Goal: Check status: Check status

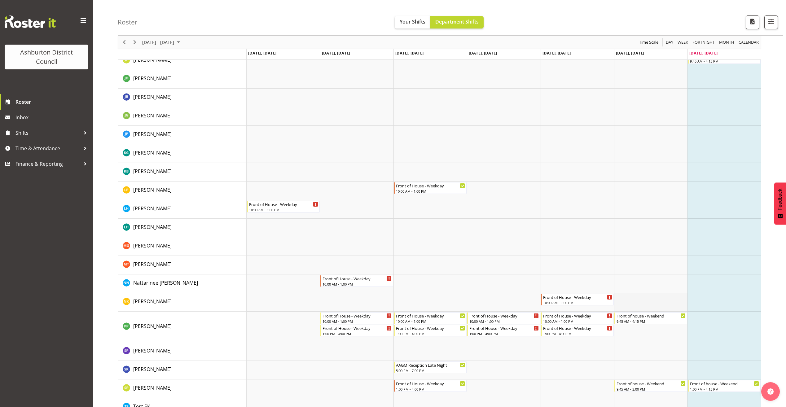
scroll to position [219, 0]
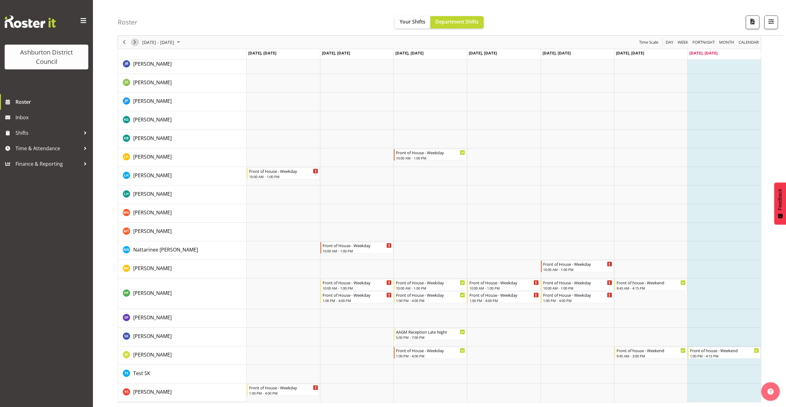
click at [133, 41] on span "Next" at bounding box center [134, 42] width 7 height 8
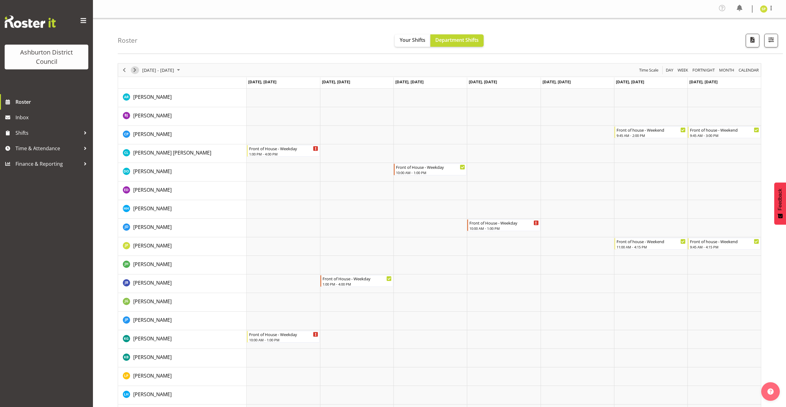
click at [137, 68] on span "Next" at bounding box center [134, 70] width 7 height 8
click at [137, 70] on span "Next" at bounding box center [134, 70] width 7 height 8
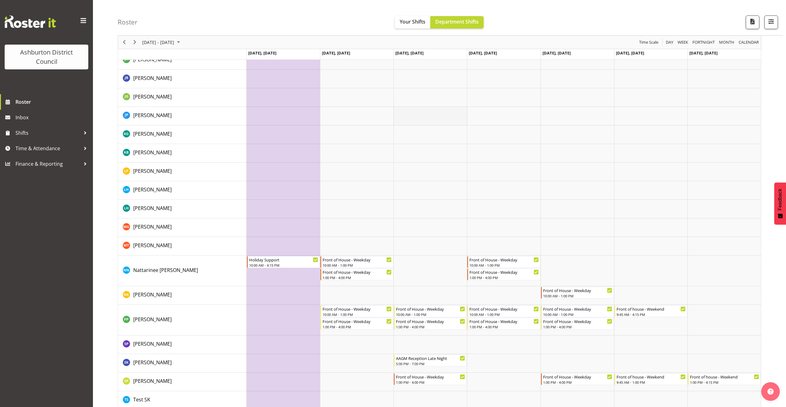
scroll to position [243, 0]
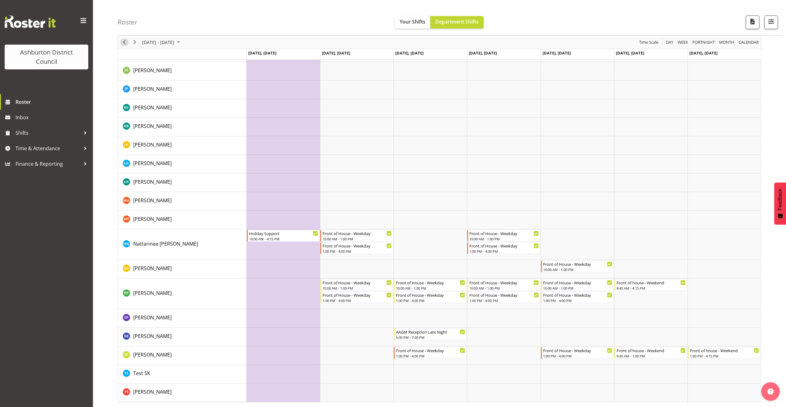
click at [125, 41] on span "Previous" at bounding box center [123, 42] width 7 height 8
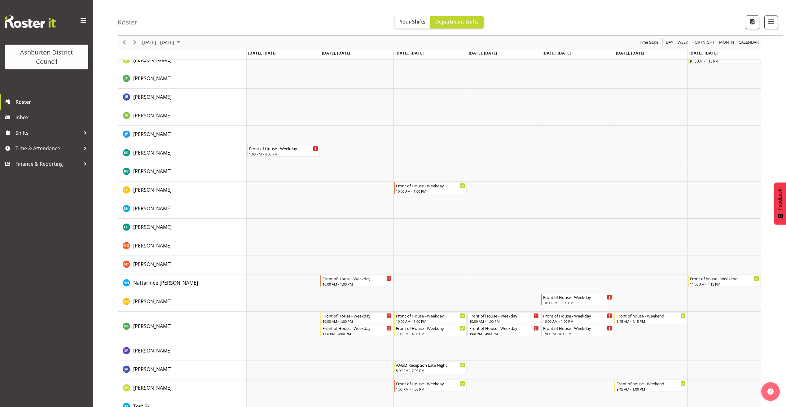
scroll to position [217, 0]
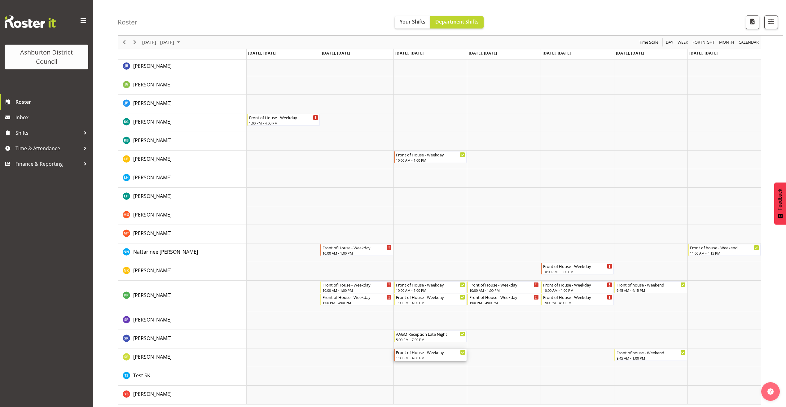
click at [463, 352] on icon "Timeline Week of September 21, 2025" at bounding box center [462, 352] width 3 height 3
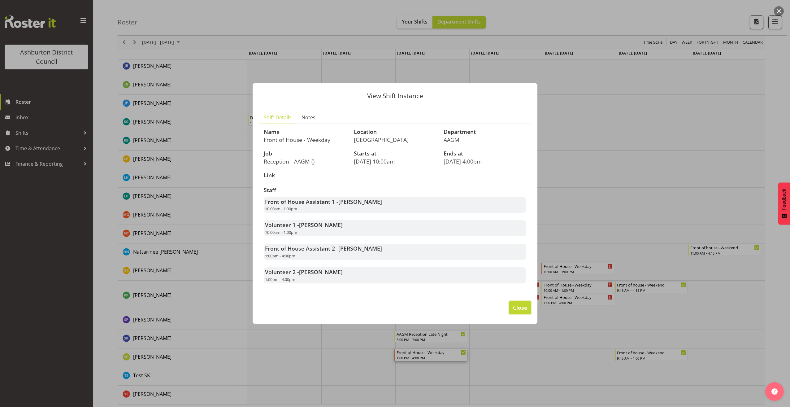
click at [524, 306] on span "Close" at bounding box center [520, 307] width 14 height 8
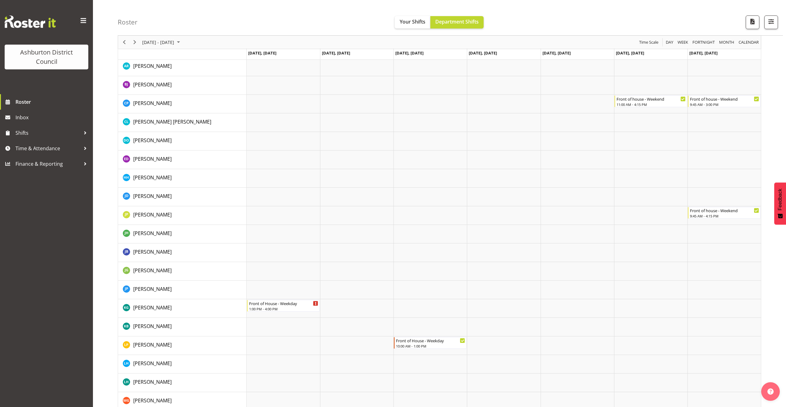
scroll to position [0, 0]
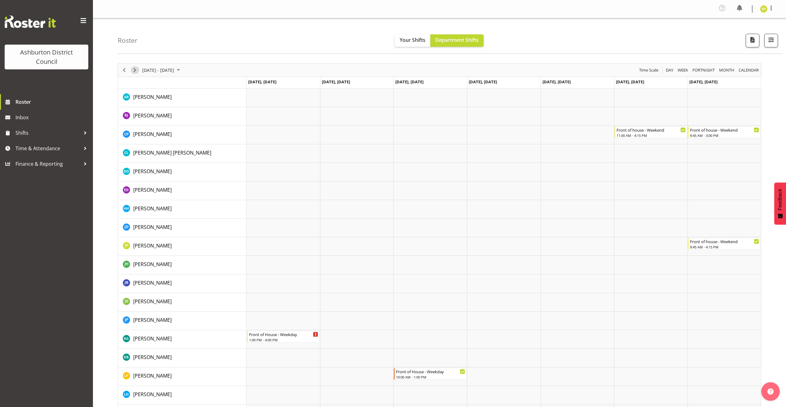
click at [134, 68] on span "Next" at bounding box center [134, 70] width 7 height 8
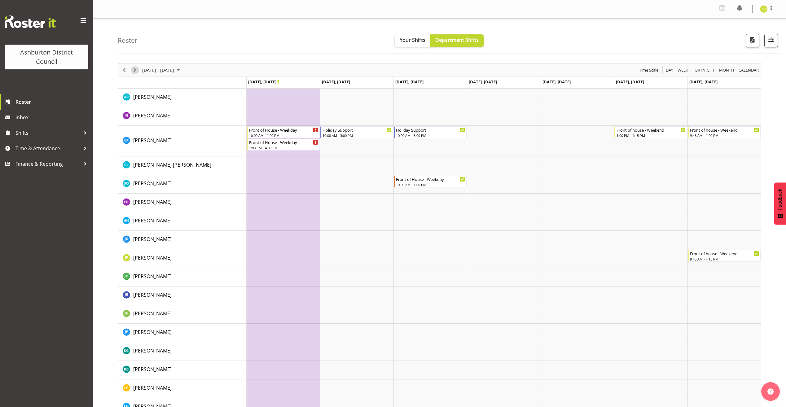
click at [133, 67] on span "Next" at bounding box center [134, 70] width 7 height 8
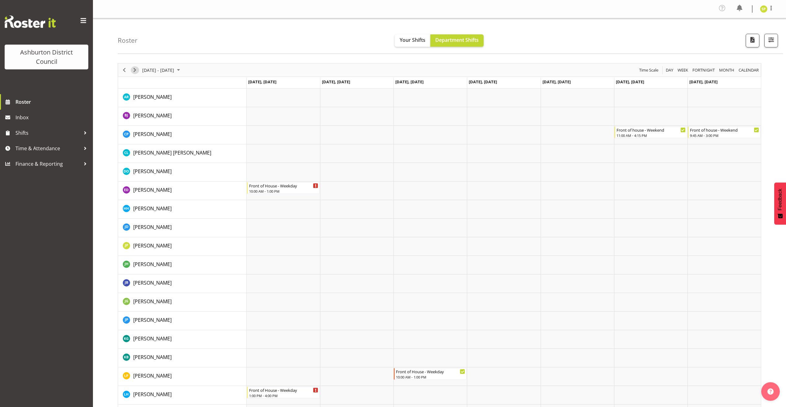
click at [136, 68] on span "Next" at bounding box center [134, 70] width 7 height 8
click at [123, 67] on span "Previous" at bounding box center [123, 70] width 7 height 8
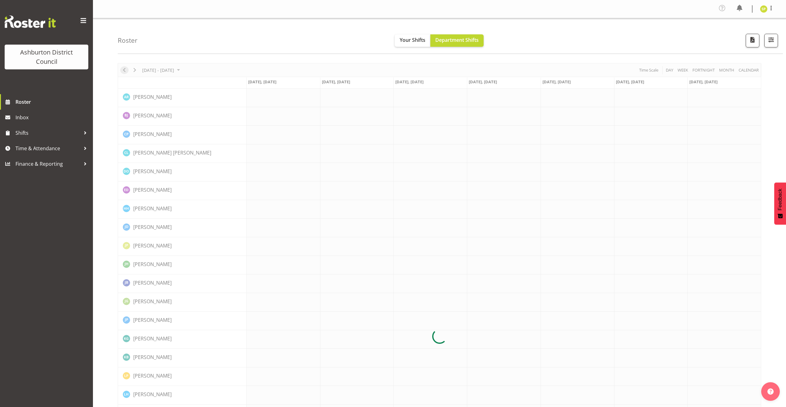
click at [123, 67] on div at bounding box center [439, 336] width 643 height 546
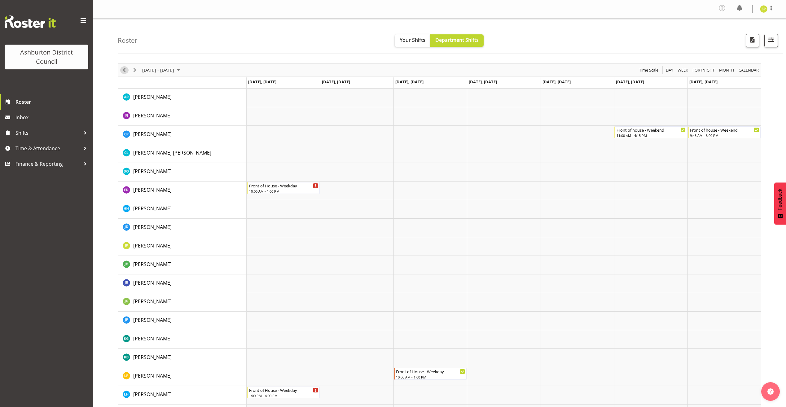
click at [123, 67] on span "Previous" at bounding box center [123, 70] width 7 height 8
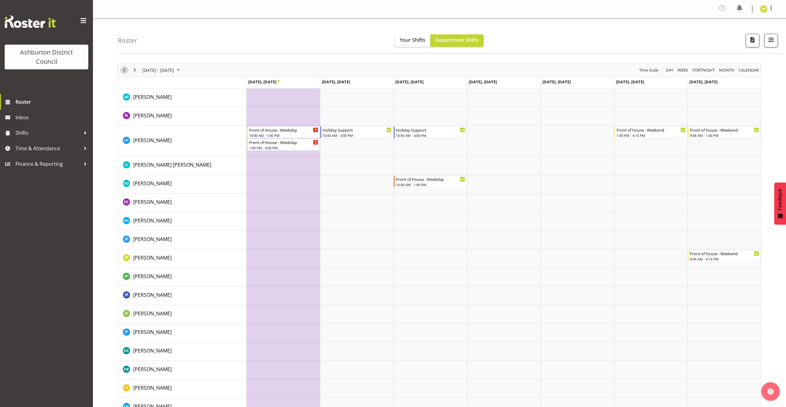
click at [123, 67] on span "Previous" at bounding box center [123, 70] width 7 height 8
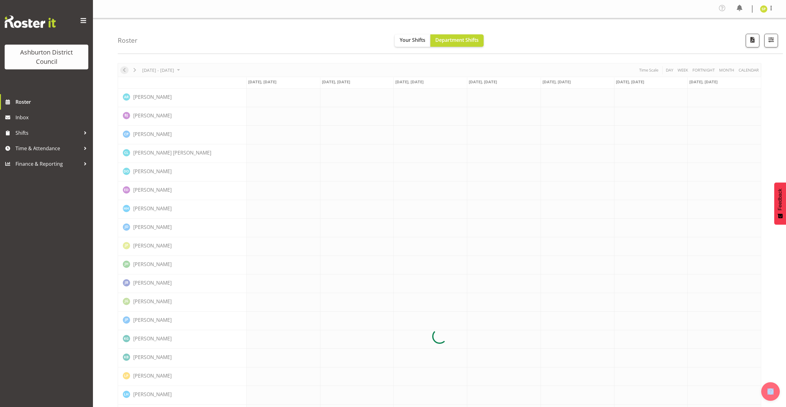
click at [123, 67] on div at bounding box center [439, 336] width 643 height 546
click at [123, 67] on div "[DATE] - [DATE] [DATE] Day Week Fortnight Month calendar Month Agenda Time Scal…" at bounding box center [439, 336] width 643 height 546
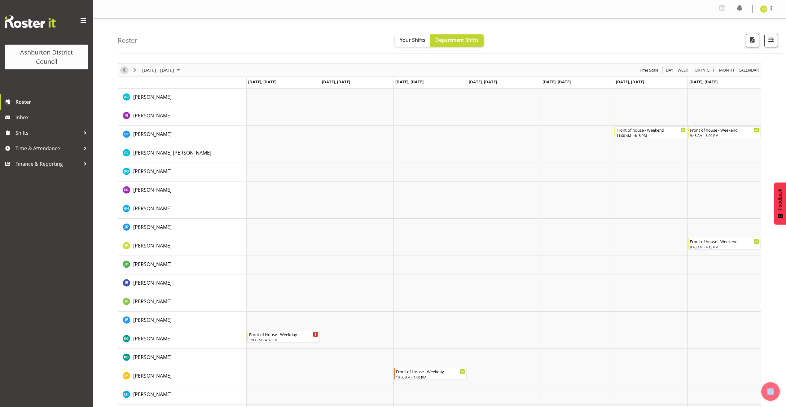
click at [123, 67] on span "Previous" at bounding box center [123, 70] width 7 height 8
